Goal: Task Accomplishment & Management: Complete application form

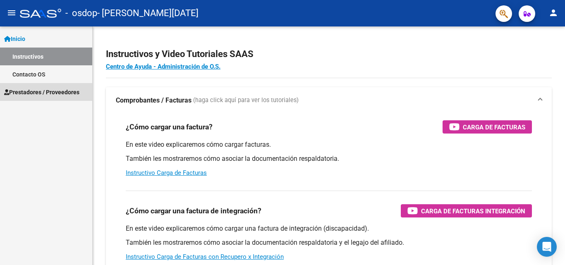
click at [43, 93] on span "Prestadores / Proveedores" at bounding box center [41, 92] width 75 height 9
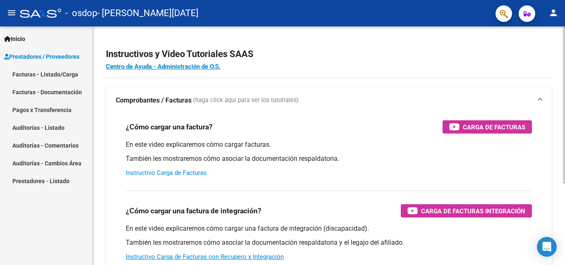
click at [182, 173] on link "Instructivo Carga de Facturas" at bounding box center [166, 172] width 81 height 7
click at [62, 75] on link "Facturas - Listado/Carga" at bounding box center [46, 74] width 92 height 18
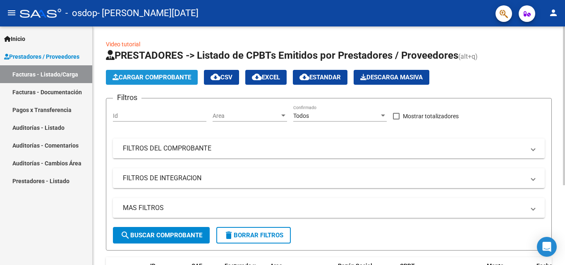
click at [149, 78] on span "Cargar Comprobante" at bounding box center [151, 77] width 79 height 7
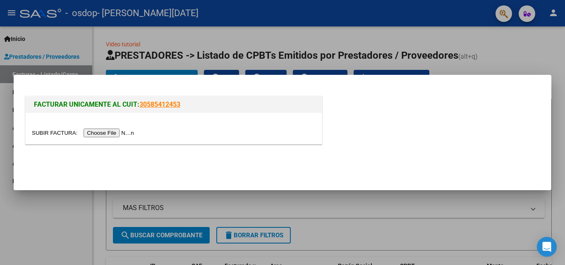
click at [115, 132] on input "file" at bounding box center [84, 133] width 105 height 9
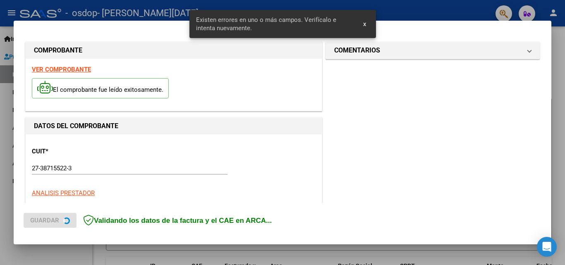
scroll to position [202, 0]
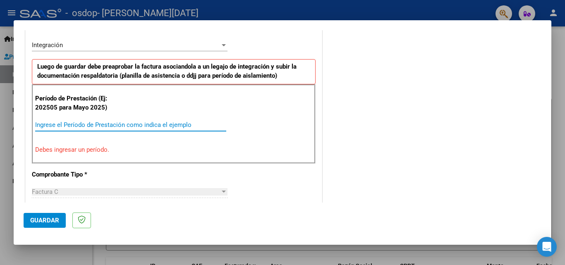
click at [74, 126] on input "Ingrese el Período de Prestación como indica el ejemplo" at bounding box center [130, 124] width 191 height 7
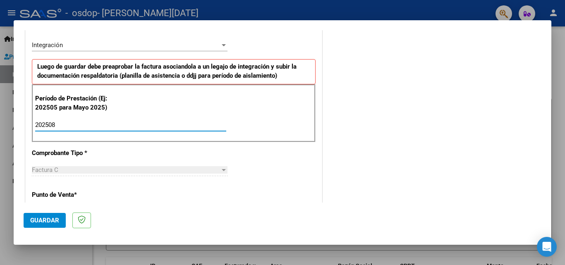
type input "202508"
click at [62, 173] on div "Factura C" at bounding box center [126, 169] width 188 height 7
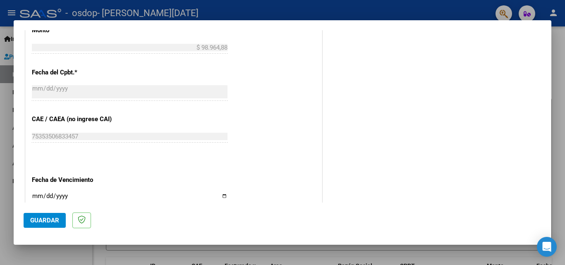
scroll to position [491, 0]
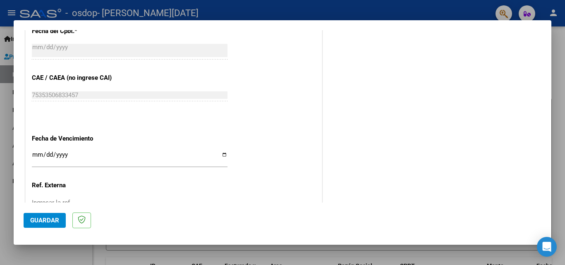
click at [221, 154] on input "Ingresar la fecha" at bounding box center [130, 157] width 196 height 13
type input "[DATE]"
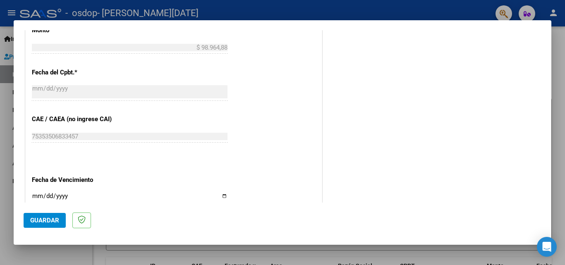
scroll to position [555, 0]
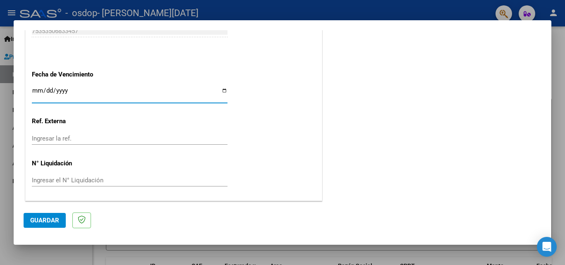
click at [127, 148] on div "Ingresar la ref." at bounding box center [130, 142] width 196 height 20
click at [117, 140] on input "Ingresar la ref." at bounding box center [130, 138] width 196 height 7
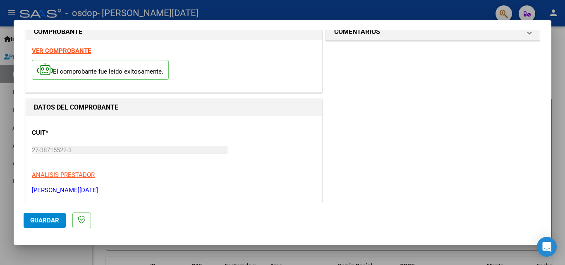
scroll to position [0, 0]
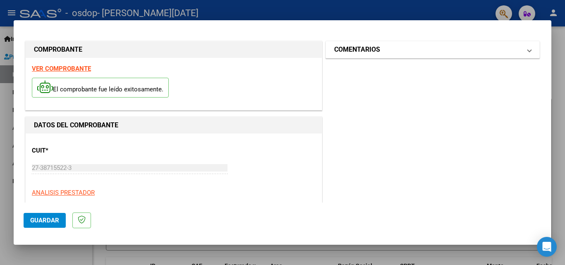
click at [518, 55] on mat-expansion-panel-header "COMENTARIOS" at bounding box center [432, 49] width 213 height 17
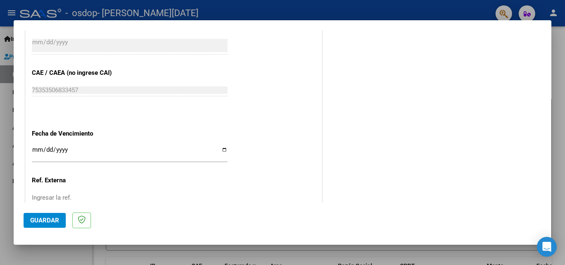
scroll to position [555, 0]
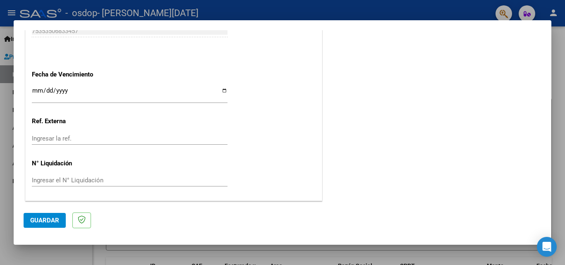
click at [56, 220] on span "Guardar" at bounding box center [44, 220] width 29 height 7
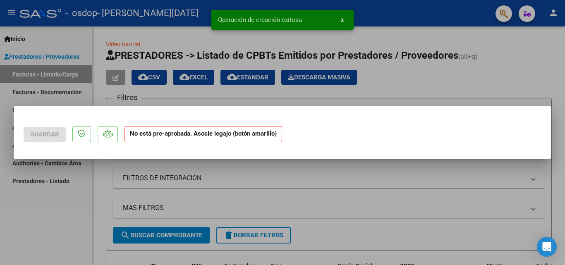
scroll to position [0, 0]
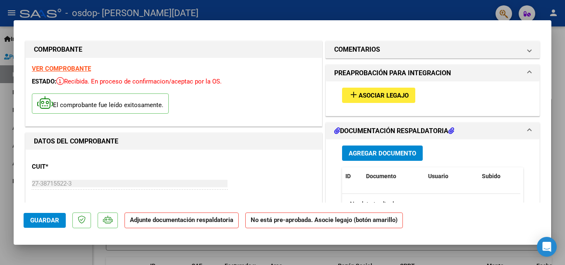
click at [184, 229] on mat-dialog-actions "Guardar Adjunte documentación respaldatoria No está pre-aprobada. Asocie legajo…" at bounding box center [283, 219] width 518 height 33
click at [181, 222] on strong "Adjunte documentación respaldatoria" at bounding box center [181, 219] width 103 height 7
click at [385, 157] on span "Agregar Documento" at bounding box center [382, 153] width 67 height 7
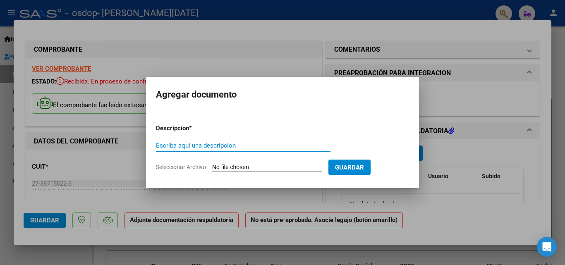
click at [266, 168] on input "Seleccionar Archivo" at bounding box center [267, 168] width 110 height 8
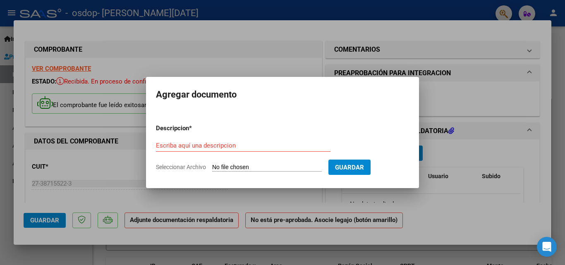
type input "C:\fakepath\Asistencia [PERSON_NAME] - [DATE].pdf"
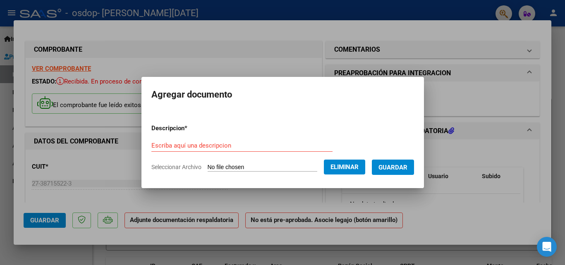
click at [182, 146] on input "Escriba aquí una descripcion" at bounding box center [241, 145] width 181 height 7
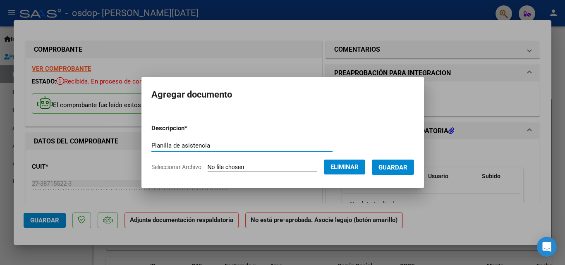
type input "Planilla de asistencia"
click at [381, 170] on button "Guardar" at bounding box center [393, 167] width 42 height 15
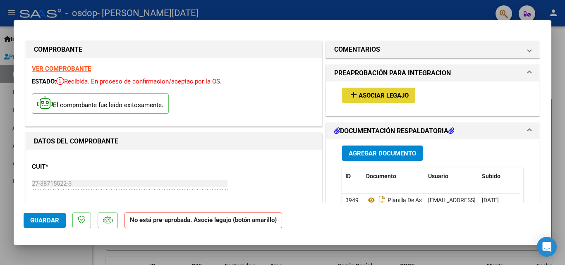
click at [377, 99] on span "Asociar Legajo" at bounding box center [384, 95] width 50 height 7
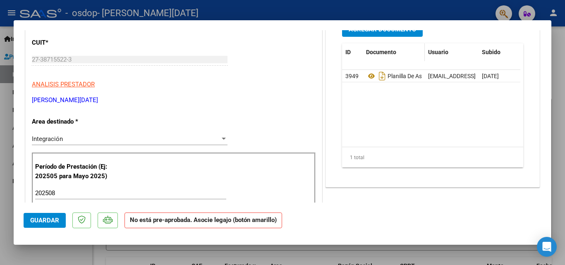
scroll to position [41, 0]
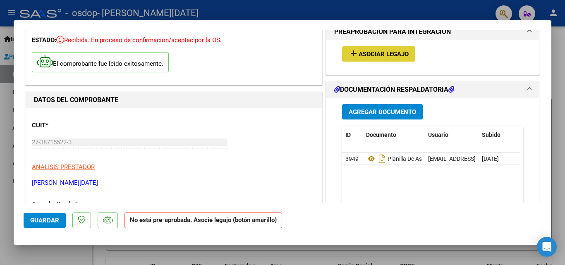
click at [374, 115] on span "Agregar Documento" at bounding box center [382, 111] width 67 height 7
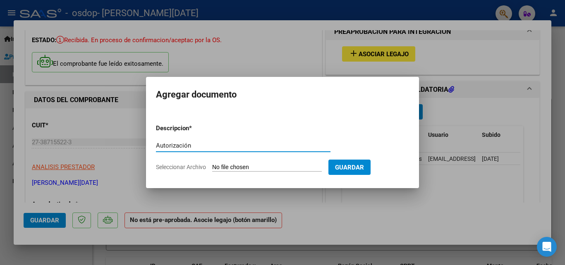
type input "Autorización"
click at [195, 167] on span "Seleccionar Archivo" at bounding box center [181, 167] width 50 height 7
click at [212, 167] on input "Seleccionar Archivo" at bounding box center [267, 168] width 110 height 8
type input "C:\fakepath\Autorización [PERSON_NAME].pdf"
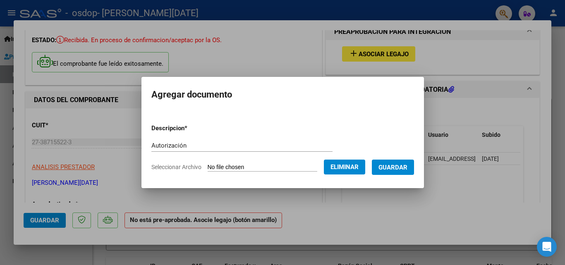
click at [407, 168] on span "Guardar" at bounding box center [392, 167] width 29 height 7
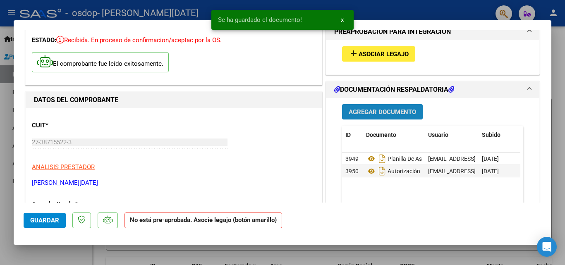
click at [367, 114] on span "Agregar Documento" at bounding box center [382, 111] width 67 height 7
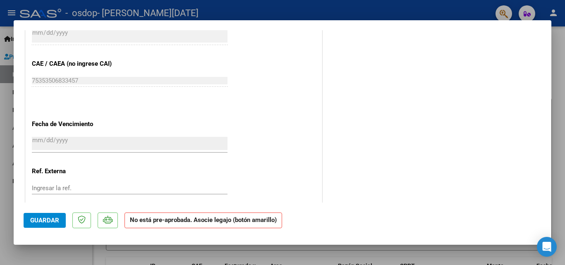
scroll to position [546, 0]
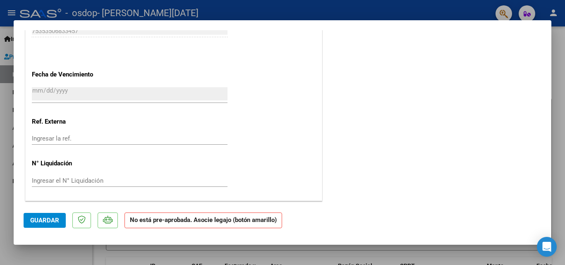
click at [56, 223] on span "Guardar" at bounding box center [44, 220] width 29 height 7
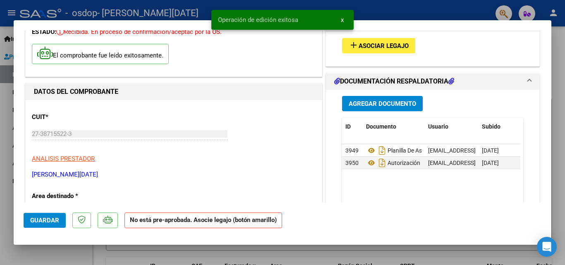
scroll to position [0, 0]
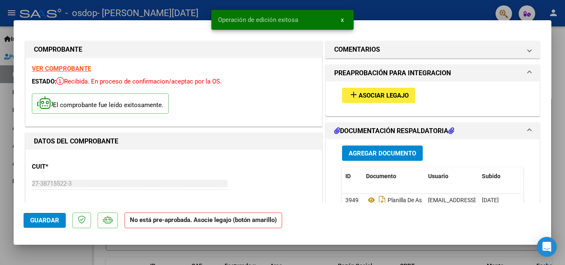
click at [390, 98] on span "Asociar Legajo" at bounding box center [384, 95] width 50 height 7
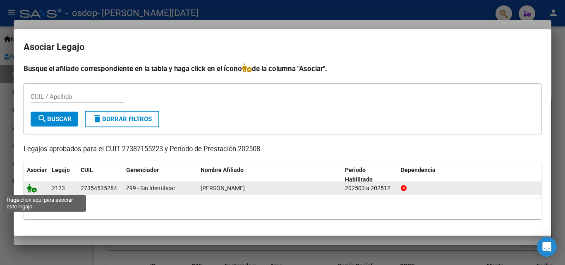
click at [33, 191] on icon at bounding box center [32, 188] width 10 height 9
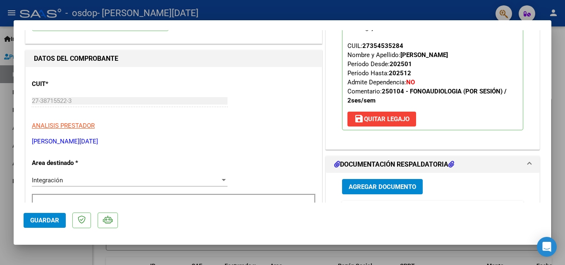
scroll to position [41, 0]
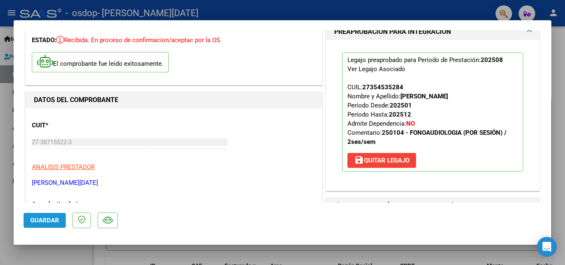
click at [49, 220] on span "Guardar" at bounding box center [44, 220] width 29 height 7
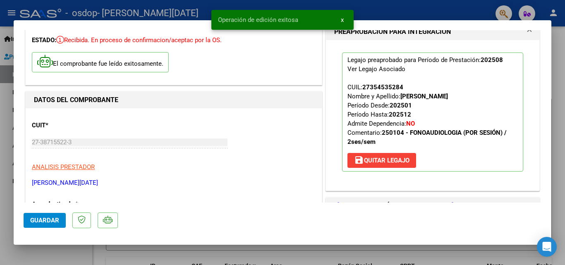
click at [340, 17] on button "x" at bounding box center [342, 19] width 16 height 15
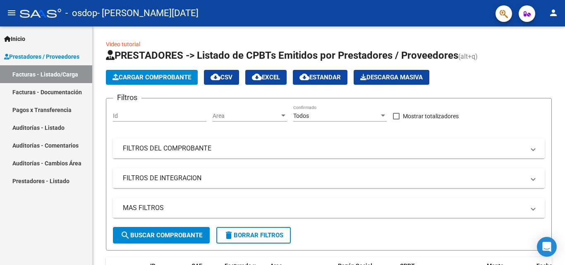
click at [67, 73] on link "Facturas - Listado/Carga" at bounding box center [46, 74] width 92 height 18
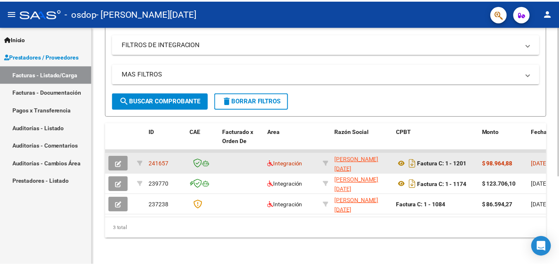
scroll to position [0, 0]
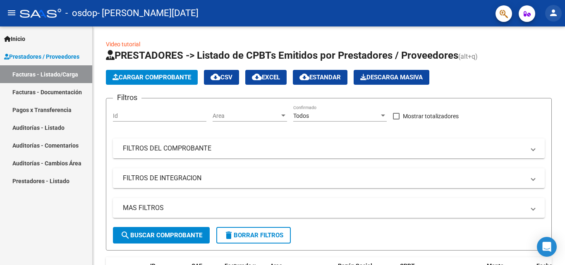
click at [547, 11] on button "person" at bounding box center [553, 13] width 17 height 17
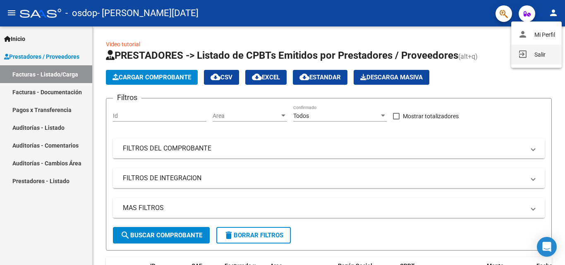
click at [534, 60] on button "exit_to_app Salir" at bounding box center [536, 55] width 50 height 20
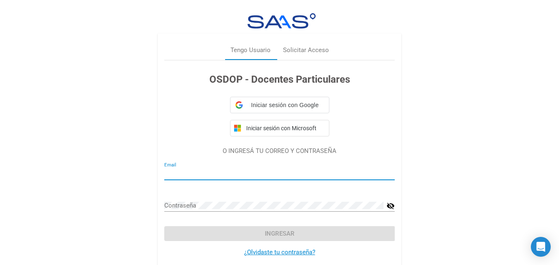
type input "[EMAIL_ADDRESS][DOMAIN_NAME]"
